Goal: Information Seeking & Learning: Learn about a topic

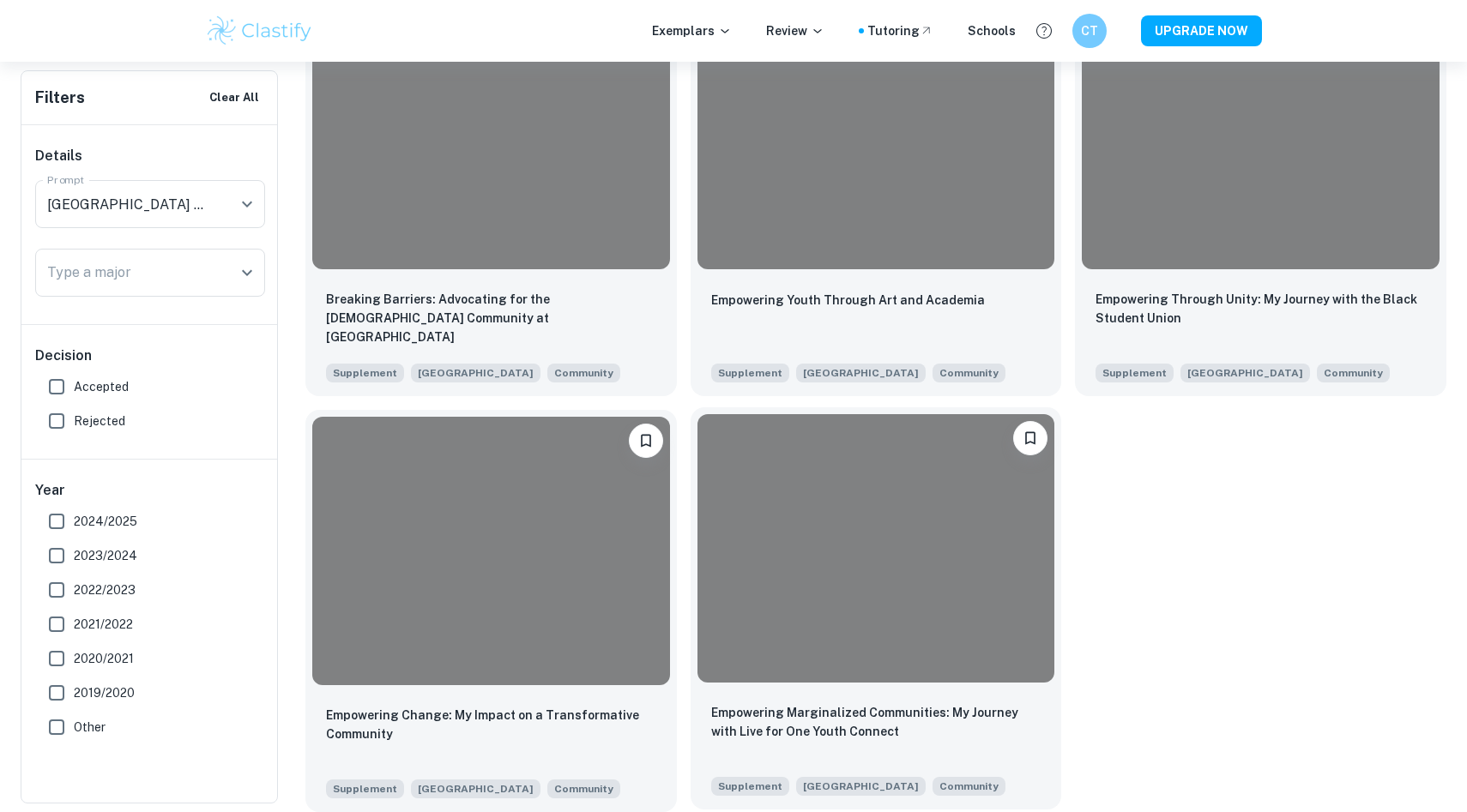
scroll to position [443, 0]
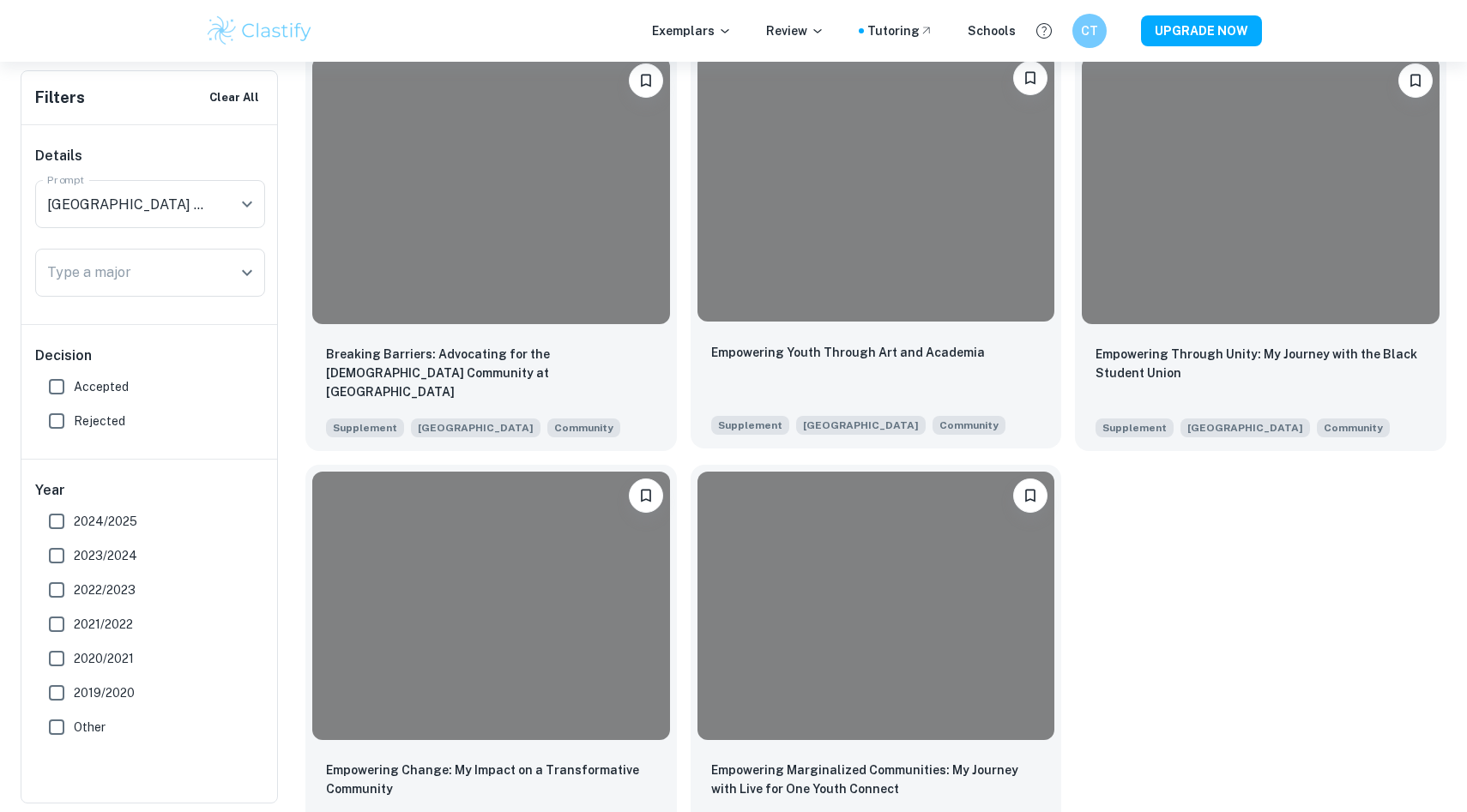
click at [952, 296] on div at bounding box center [876, 188] width 358 height 268
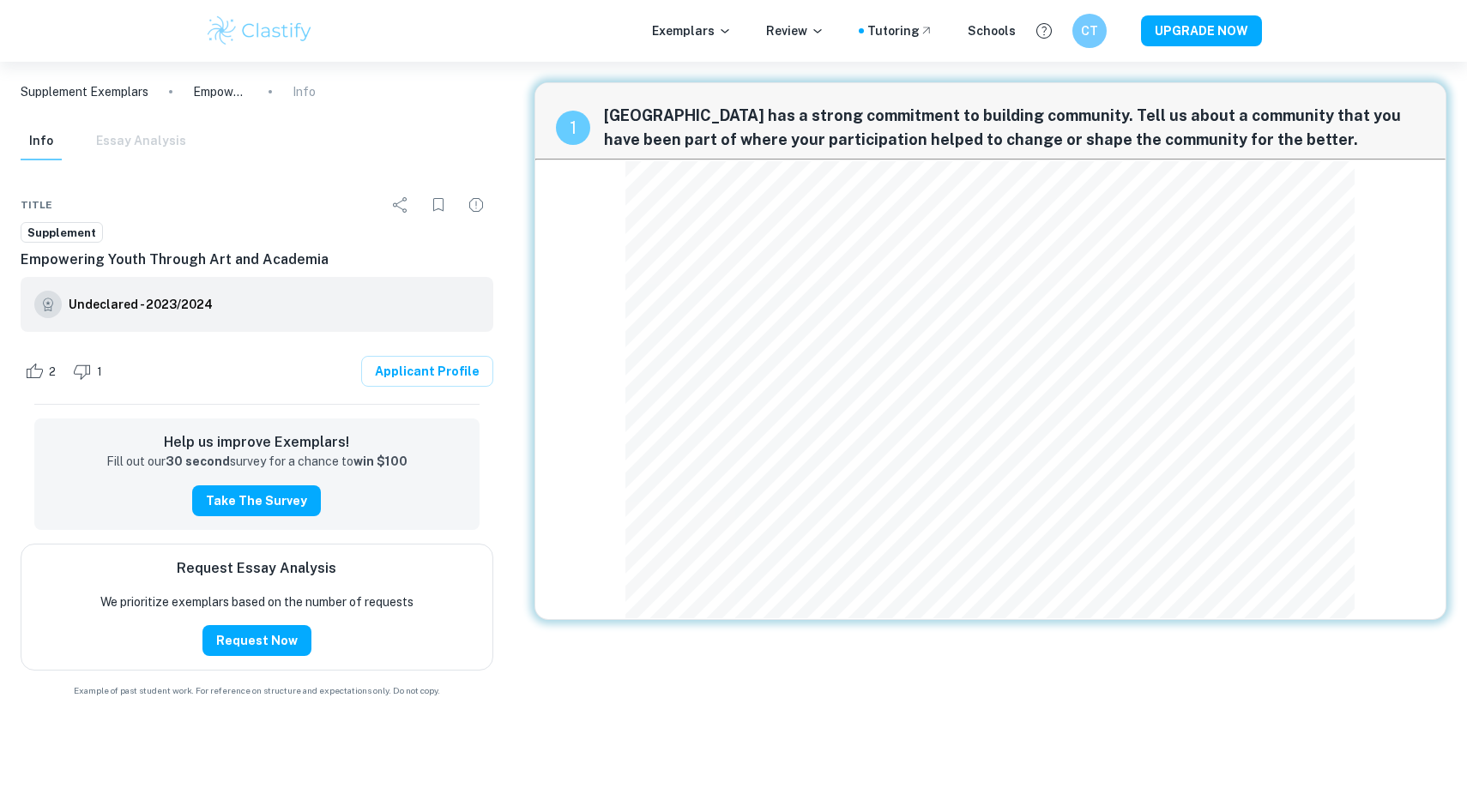
scroll to position [443, 0]
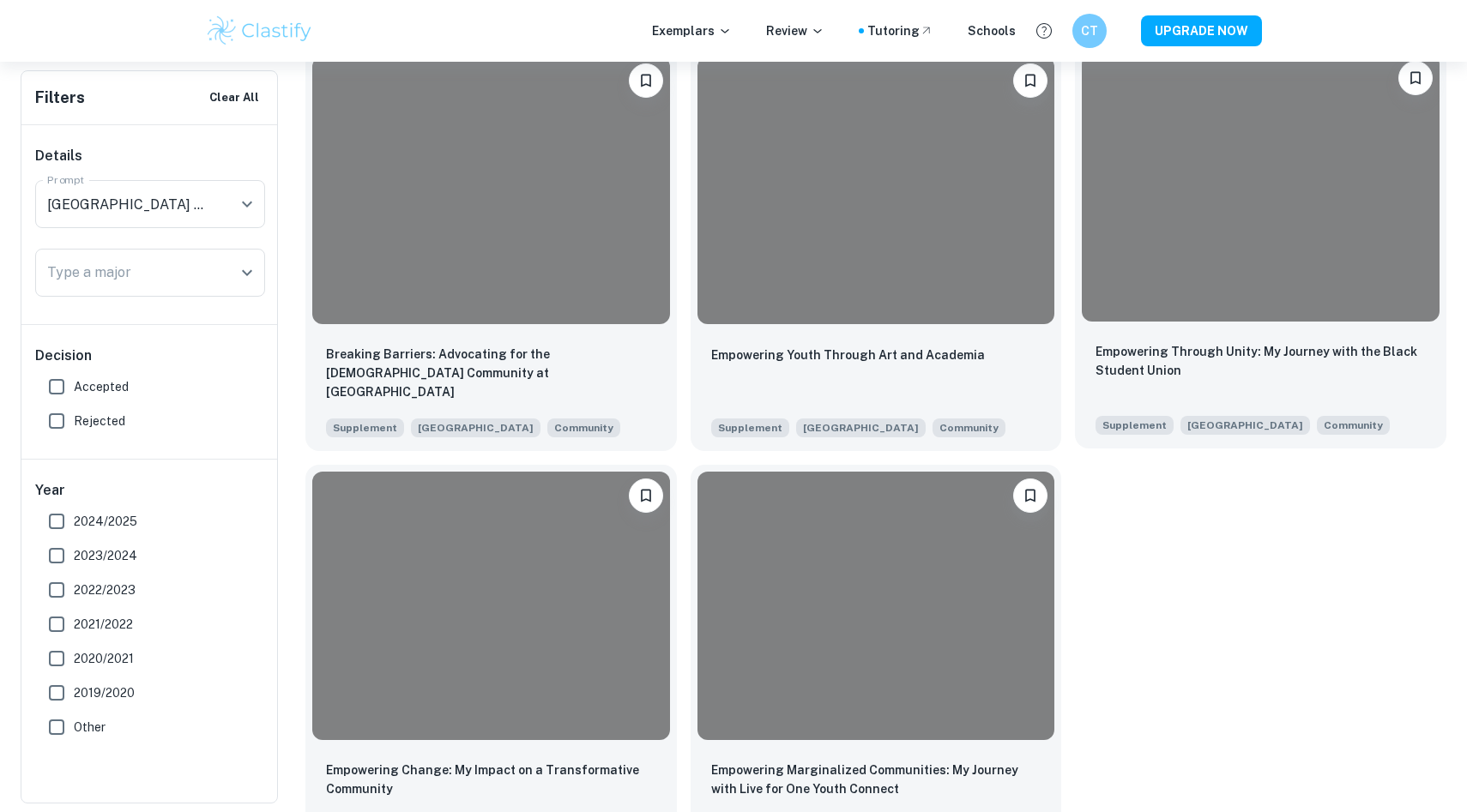
click at [1294, 319] on div at bounding box center [1260, 188] width 358 height 268
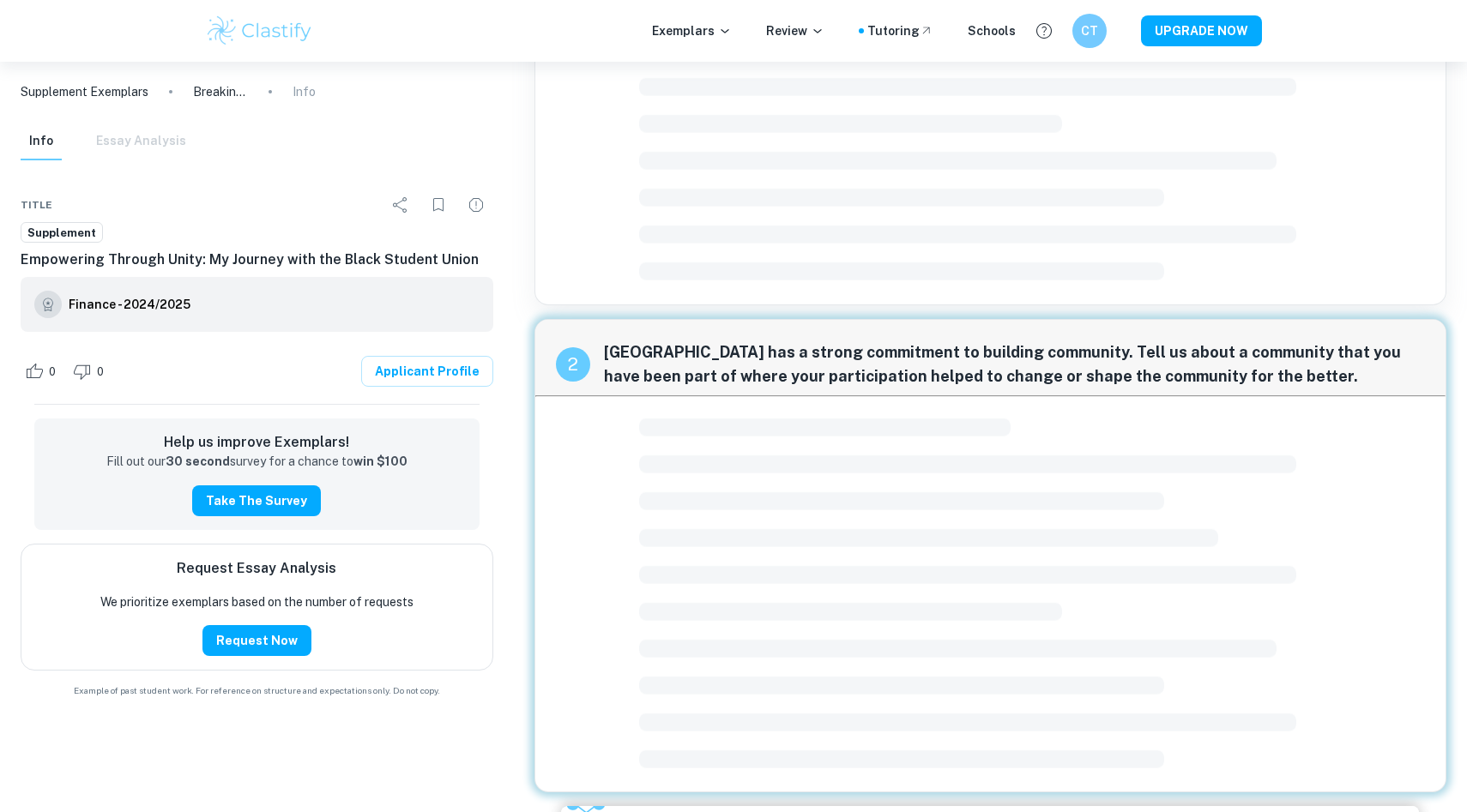
scroll to position [224, 0]
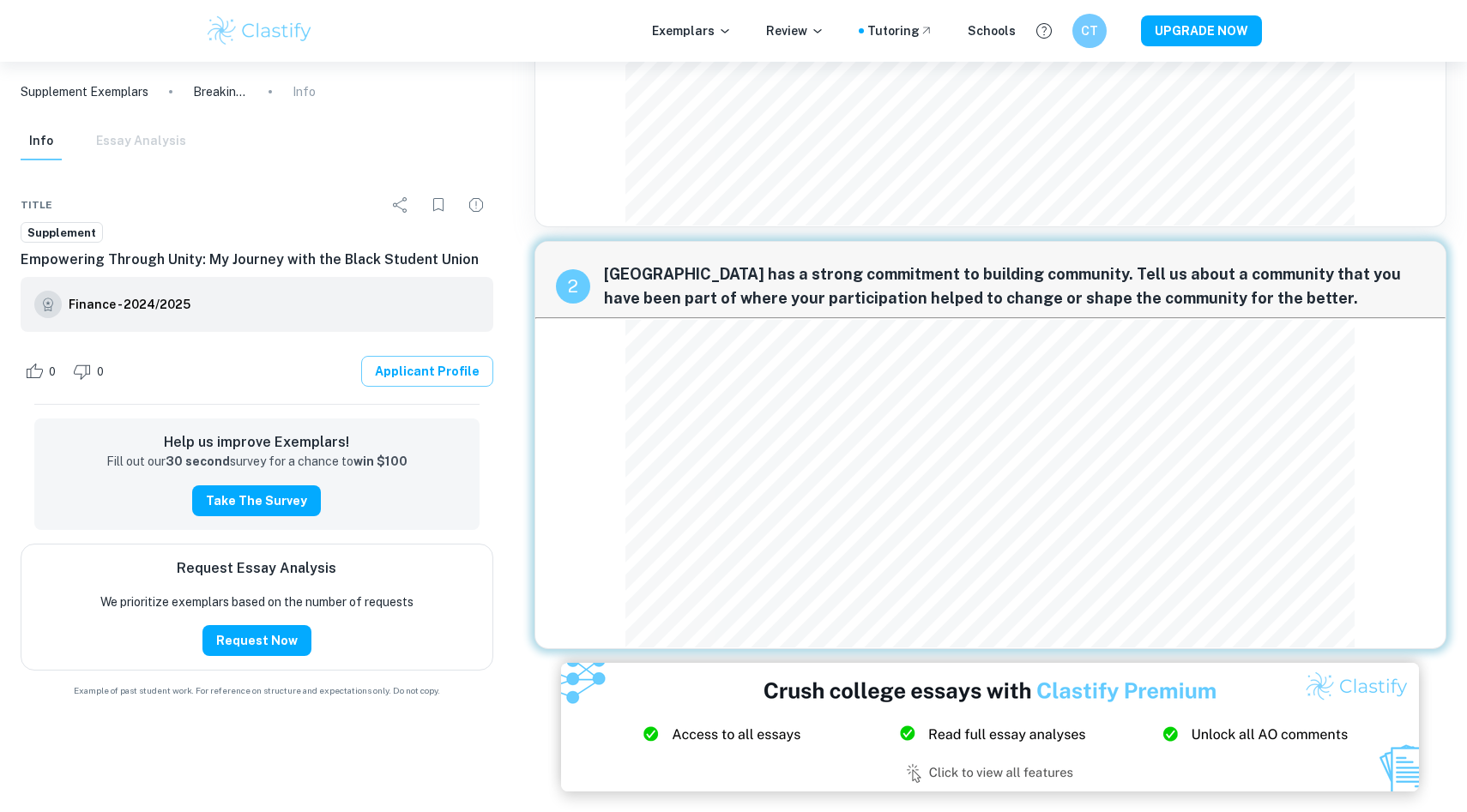
click at [456, 372] on link "Applicant Profile" at bounding box center [427, 371] width 132 height 31
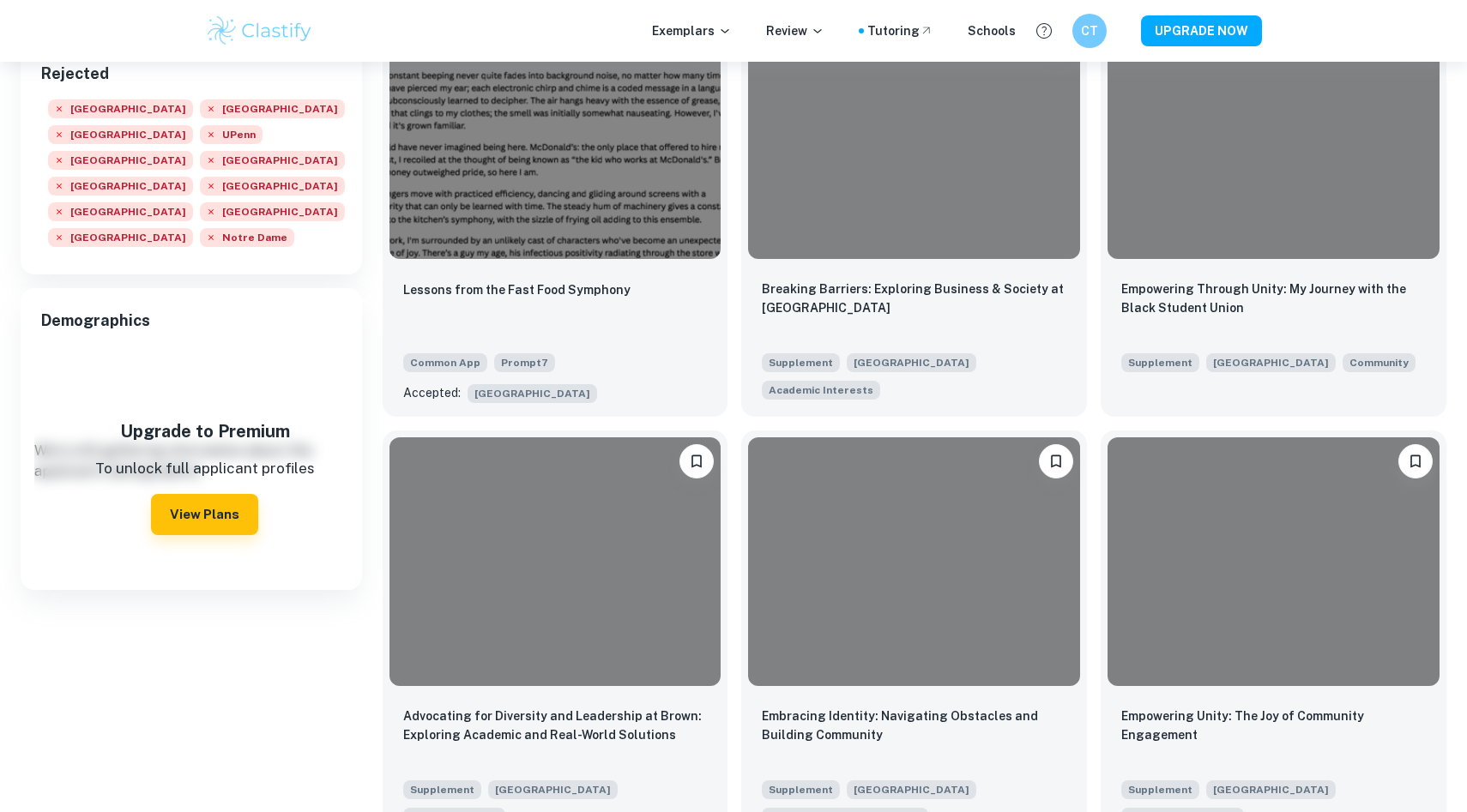
scroll to position [260, 0]
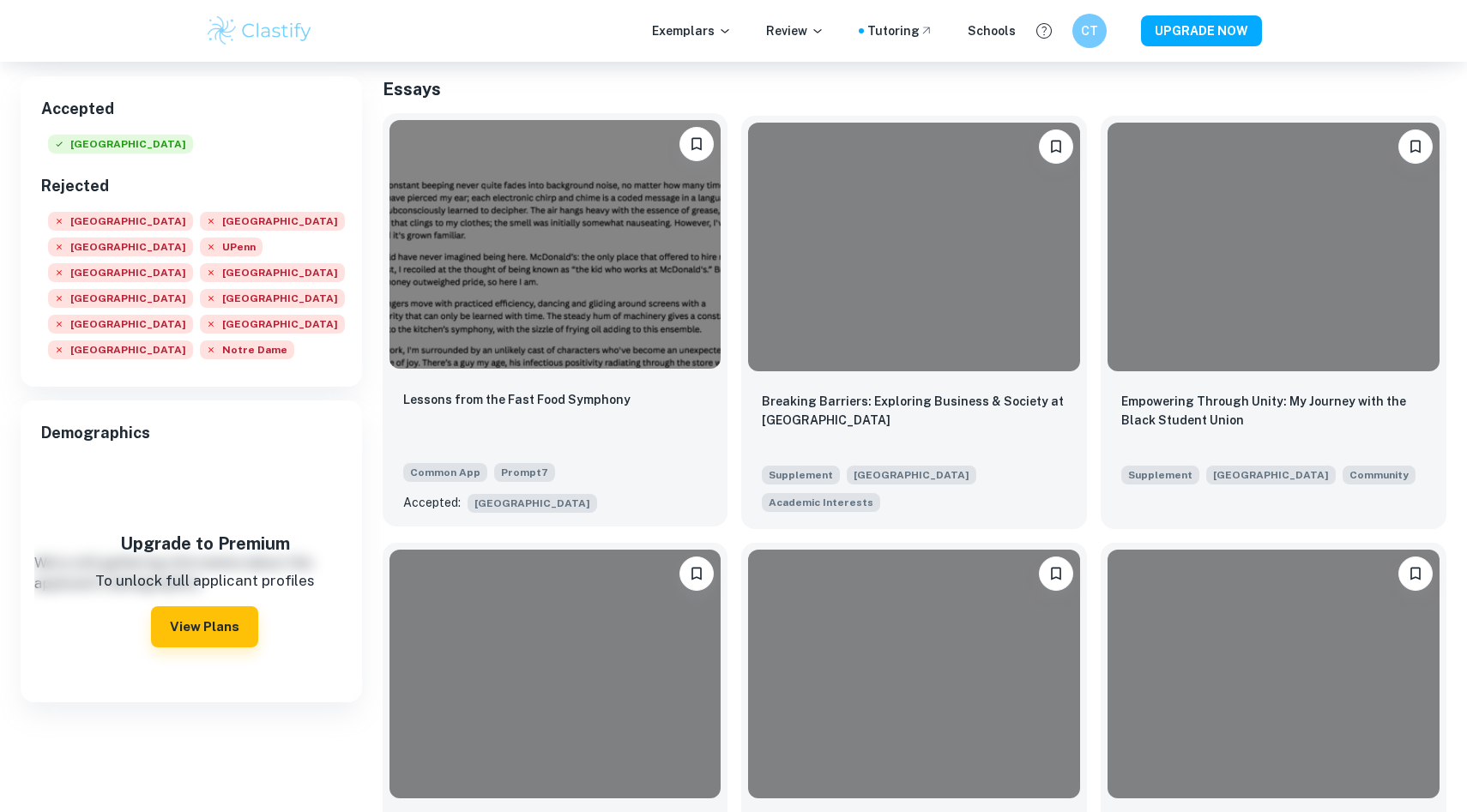
click at [467, 351] on img at bounding box center [556, 244] width 332 height 248
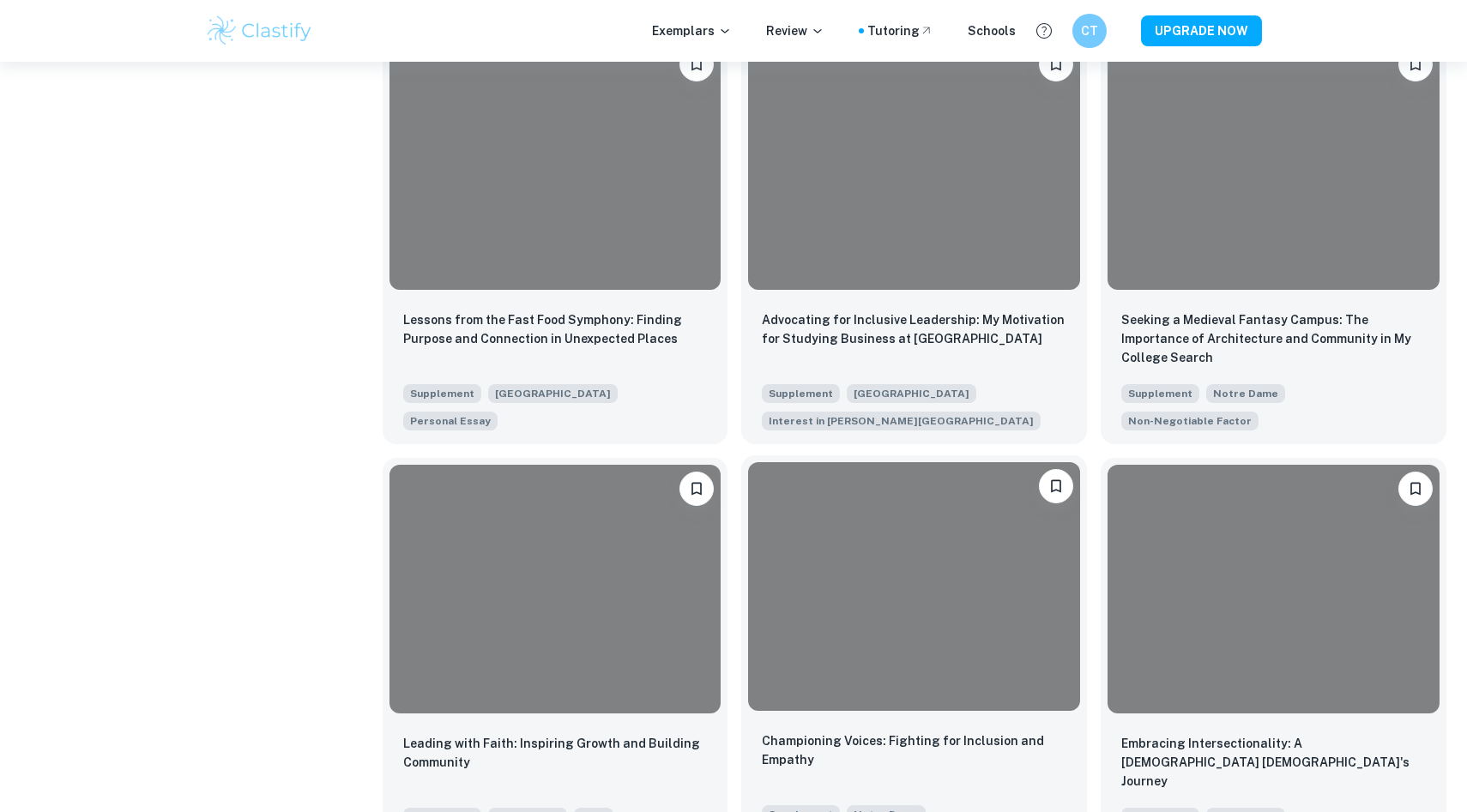
scroll to position [1931, 0]
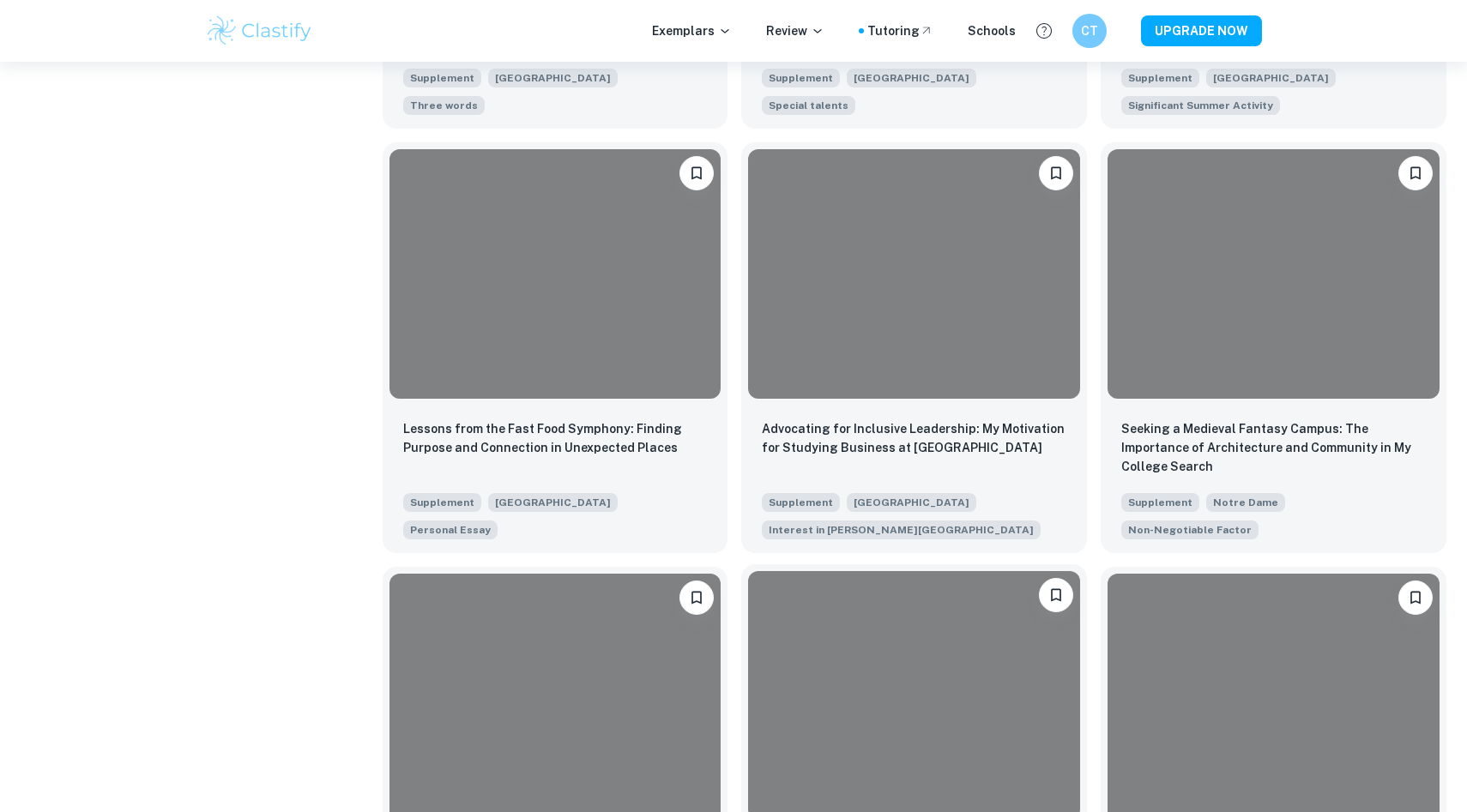
click at [846, 382] on div at bounding box center [914, 273] width 332 height 248
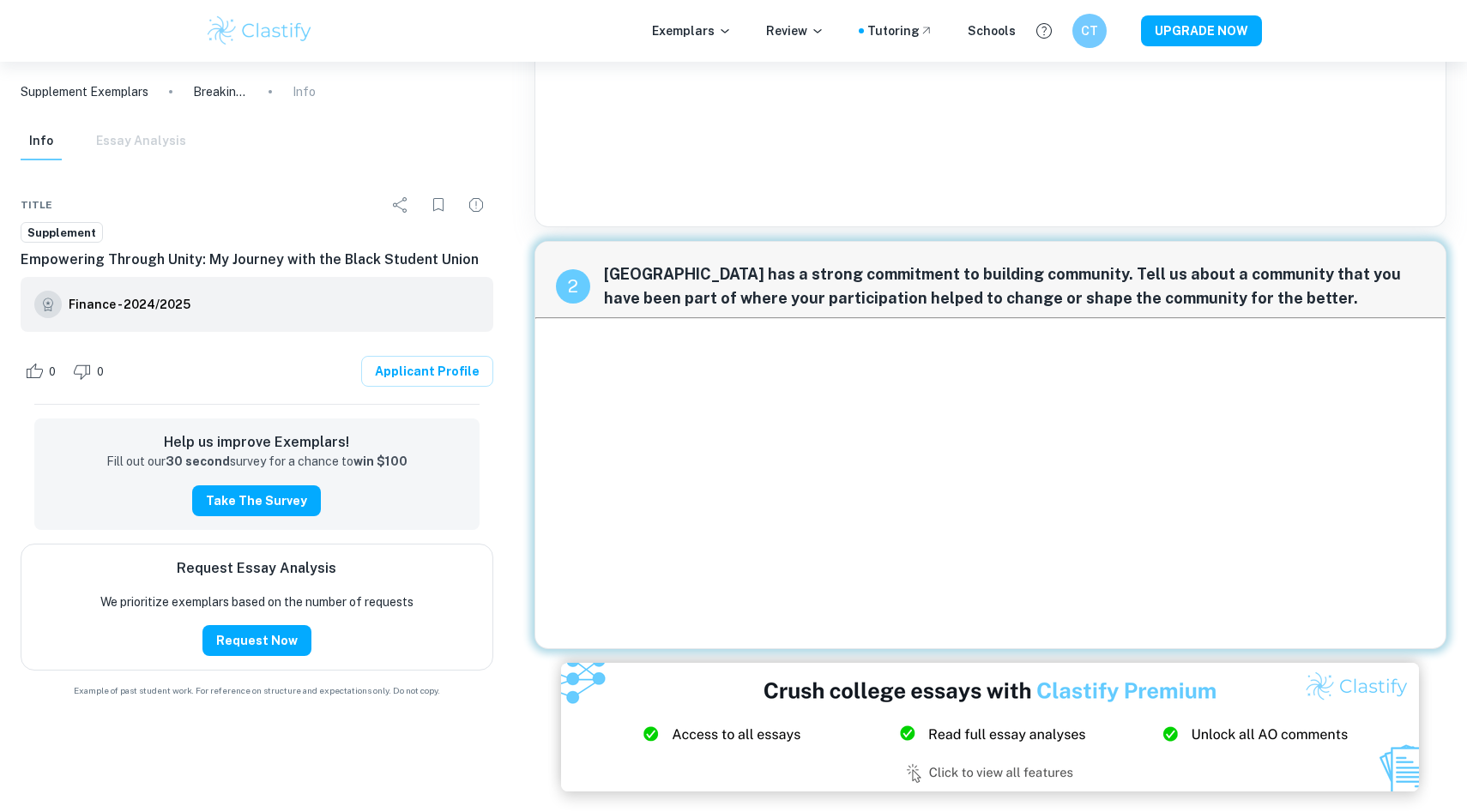
scroll to position [224, 0]
